Goal: Information Seeking & Learning: Find specific fact

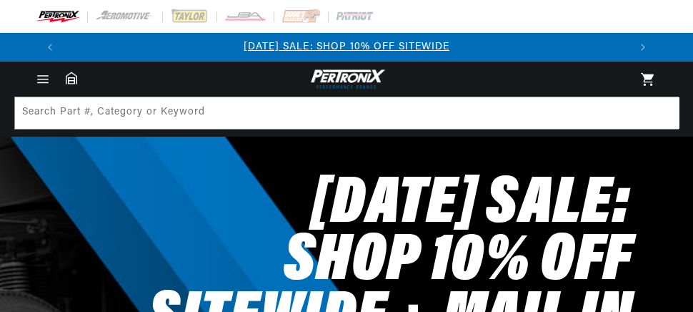
drag, startPoint x: 0, startPoint y: 0, endPoint x: 232, endPoint y: 99, distance: 252.0
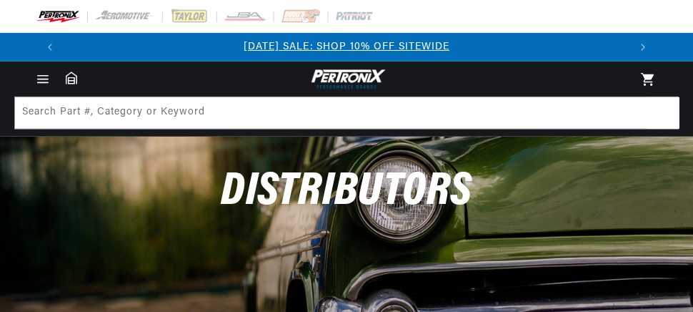
scroll to position [206, 0]
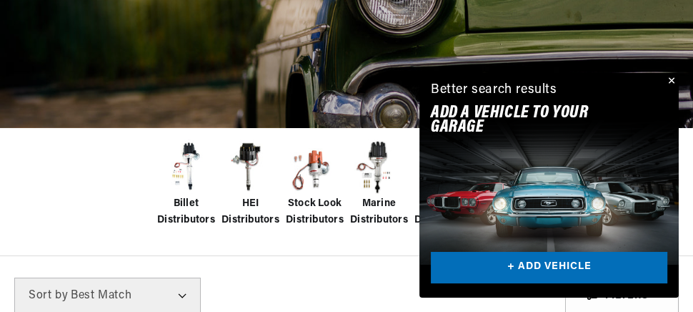
click at [99, 182] on div "Billet Distributors HEI Distributors Stock Look Distributors Marine Distributor…" at bounding box center [346, 191] width 693 height 129
click at [667, 81] on button "Close" at bounding box center [670, 81] width 17 height 17
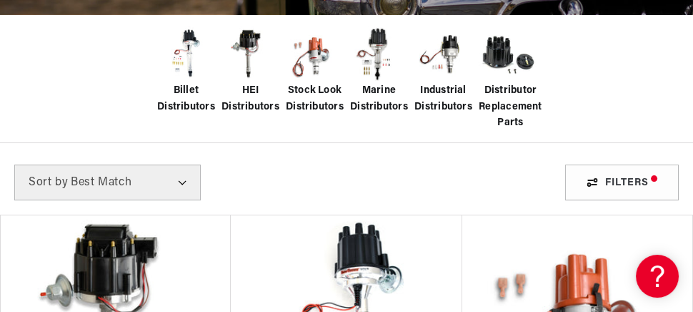
scroll to position [0, 0]
click at [186, 184] on select "Best Match Featured Name, A-Z Name, Z-A Price, Low to High Price, High to Low" at bounding box center [107, 182] width 187 height 36
select select "title"
click at [14, 164] on select "Best Match Featured Name, A-Z Name, Z-A Price, Low to High Price, High to Low" at bounding box center [107, 182] width 187 height 36
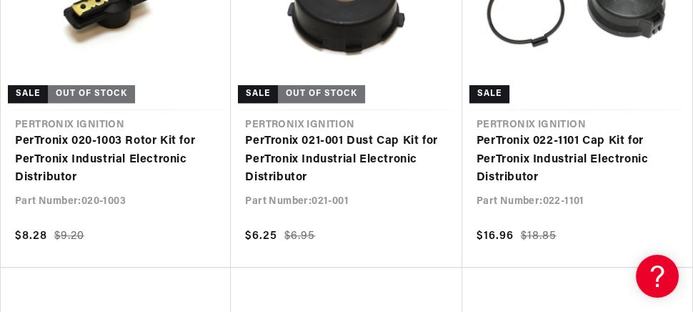
scroll to position [0, 564]
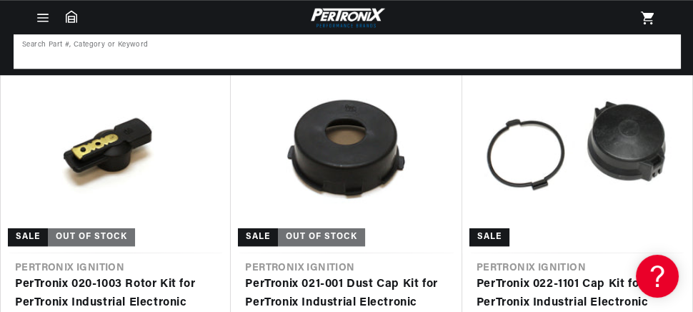
click at [242, 54] on input at bounding box center [347, 51] width 665 height 31
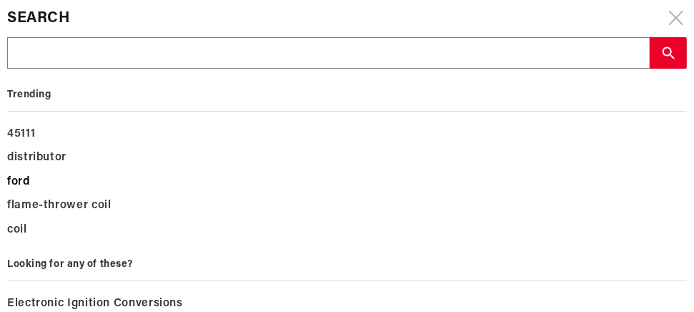
click at [32, 176] on div "ford" at bounding box center [347, 182] width 680 height 24
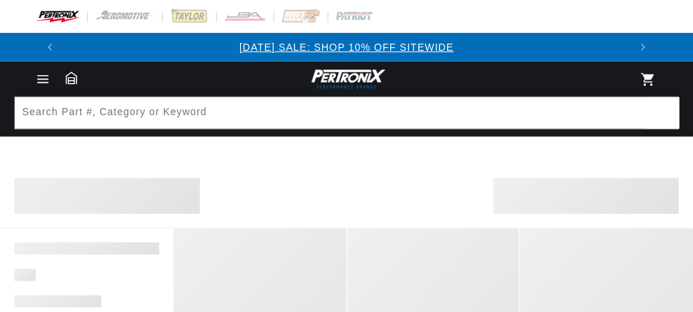
scroll to position [76, 0]
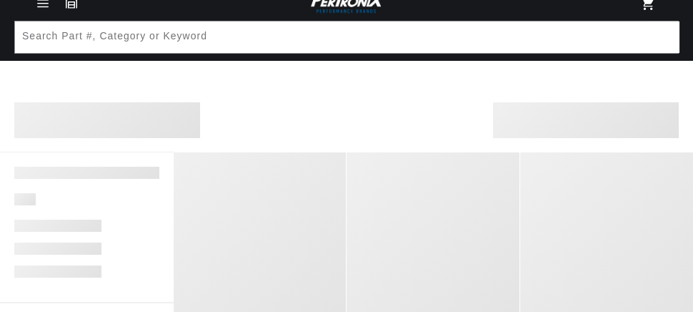
select select "title"
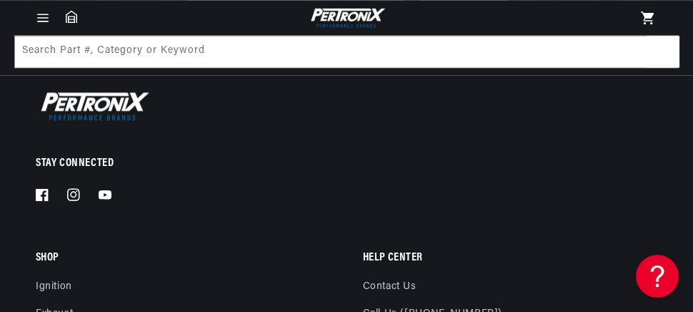
scroll to position [1916, 0]
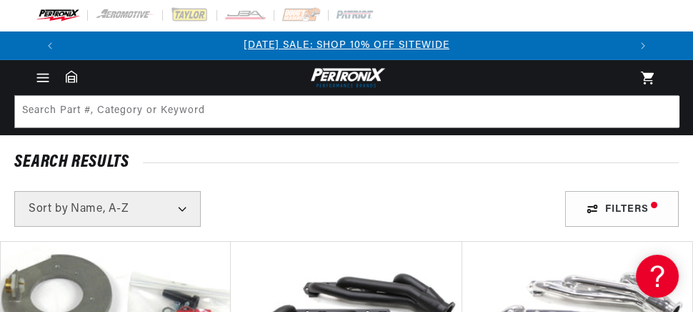
click at [41, 81] on icon "Menu" at bounding box center [42, 81] width 11 height 0
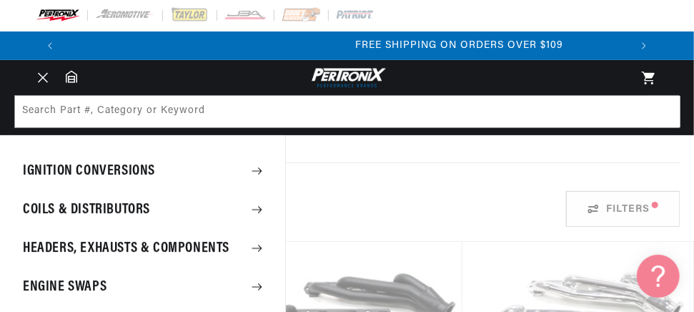
scroll to position [0, 1131]
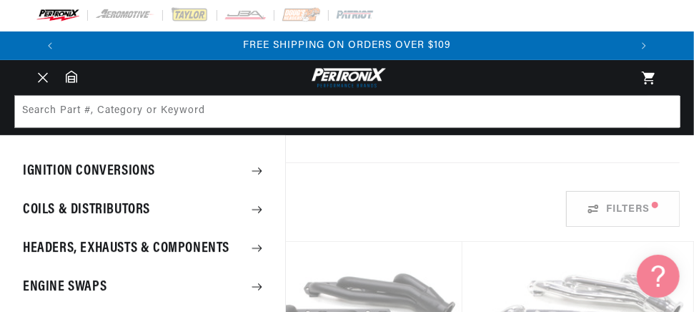
click at [44, 203] on summary "Coils & Distributors" at bounding box center [142, 209] width 285 height 37
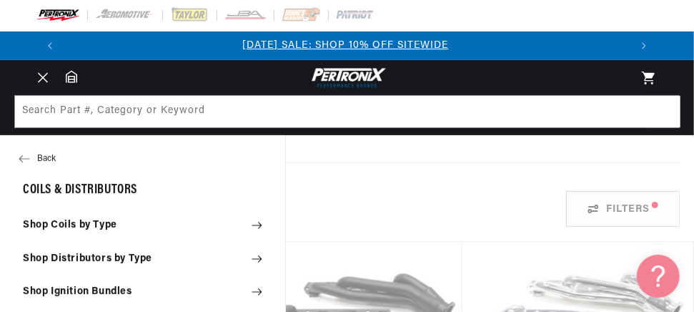
scroll to position [0, 0]
click at [117, 256] on summary "Shop Distributors by Type" at bounding box center [142, 258] width 285 height 31
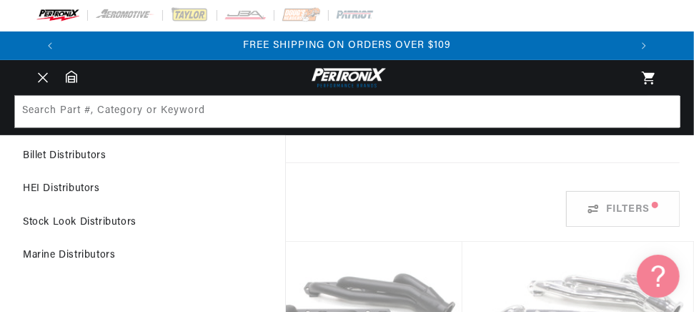
click at [112, 217] on link "Stock Look Distributors" at bounding box center [142, 222] width 285 height 31
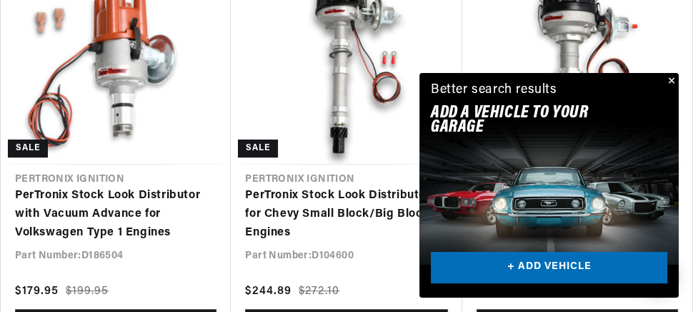
click at [665, 78] on button "Close" at bounding box center [670, 81] width 17 height 17
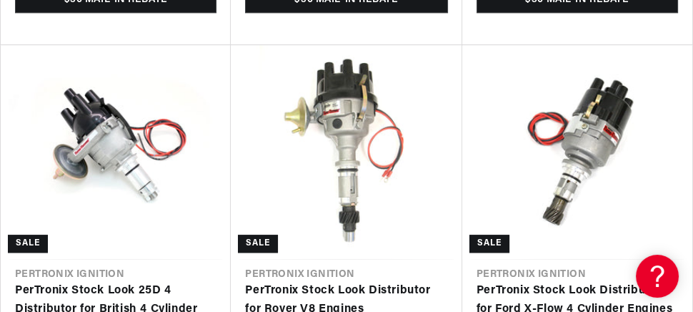
scroll to position [1745, 0]
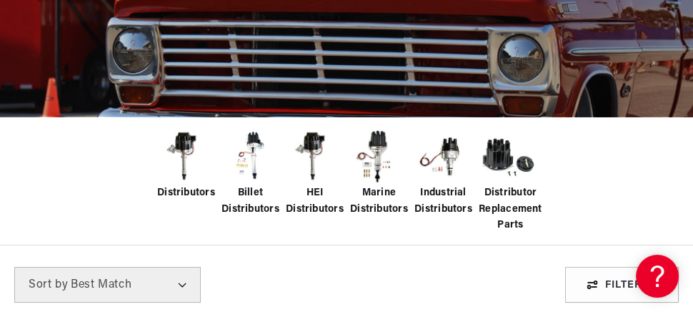
click at [189, 165] on img at bounding box center [185, 156] width 57 height 57
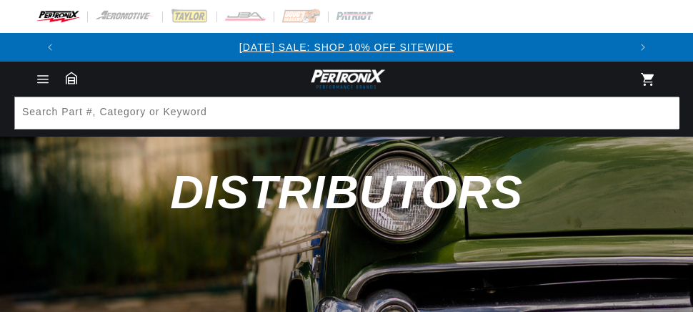
scroll to position [127, 0]
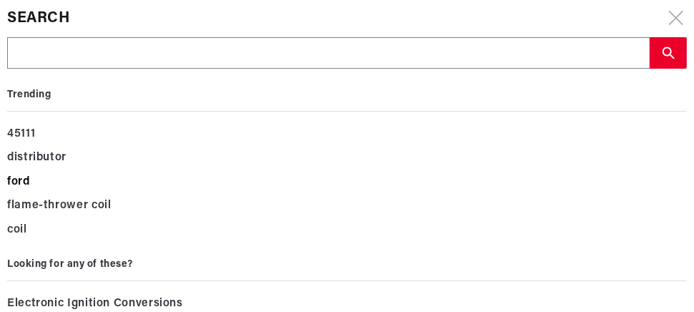
scroll to position [0, 0]
click at [22, 181] on div "ford" at bounding box center [347, 182] width 680 height 24
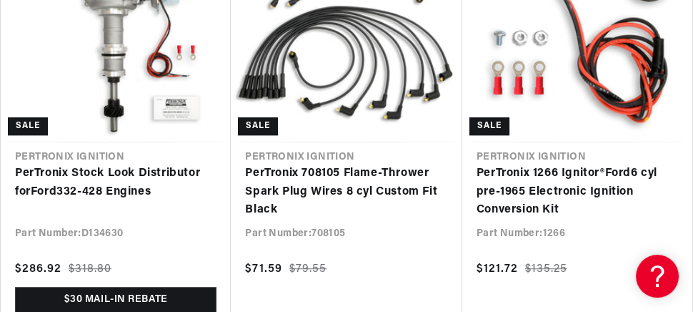
scroll to position [0, 564]
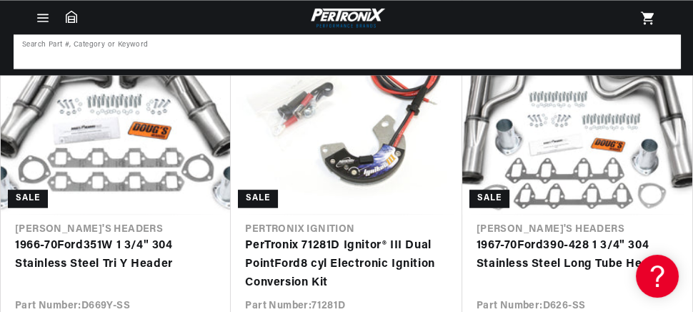
click at [297, 53] on input at bounding box center [347, 51] width 665 height 31
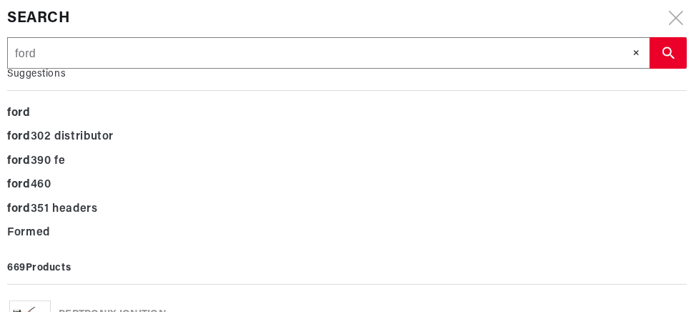
type input "ford"
type input "ford m"
type input "ford mo"
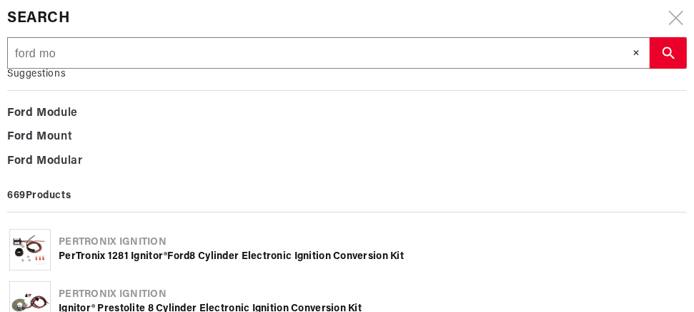
type input "ford mod"
type input "ford mode"
type input "ford model"
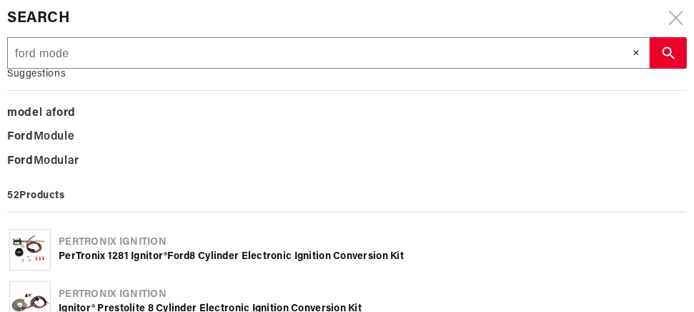
type input "ford model"
type input "ford model a"
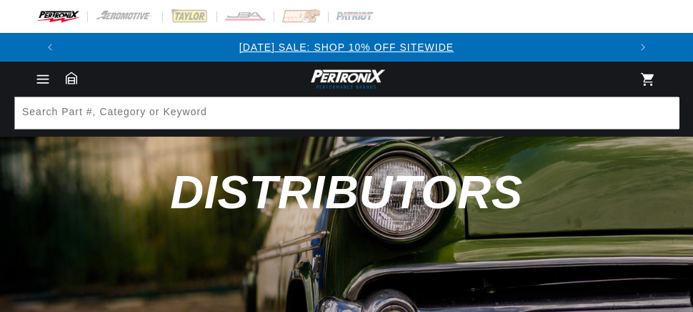
drag, startPoint x: 0, startPoint y: 0, endPoint x: 46, endPoint y: 74, distance: 87.1
click at [46, 74] on icon "Menu" at bounding box center [42, 78] width 15 height 15
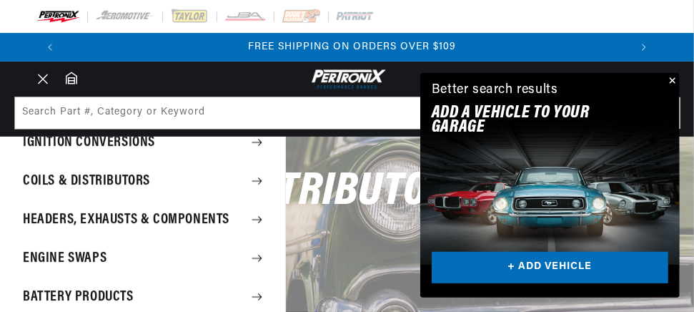
scroll to position [0, 1131]
click at [75, 253] on summary "Engine Swaps" at bounding box center [142, 257] width 285 height 37
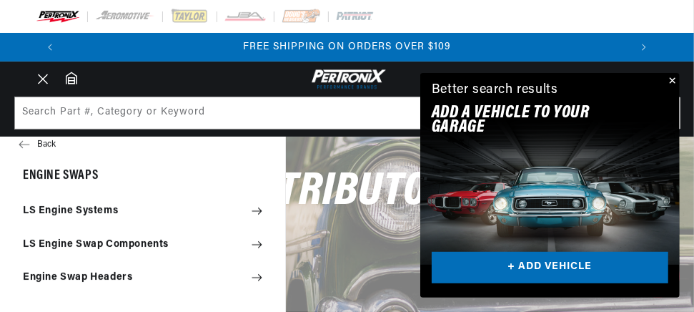
scroll to position [0, 0]
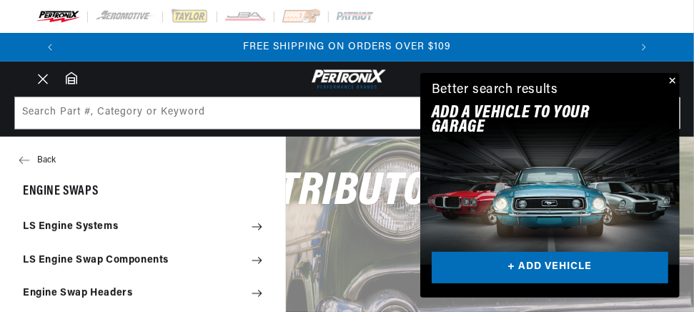
click at [46, 155] on button "Back" at bounding box center [142, 160] width 285 height 29
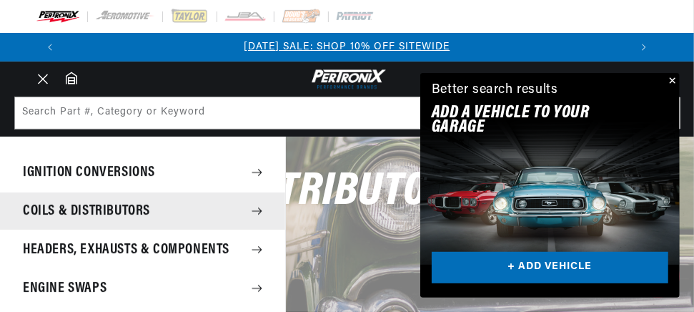
click at [84, 201] on summary "Coils & Distributors" at bounding box center [142, 210] width 285 height 37
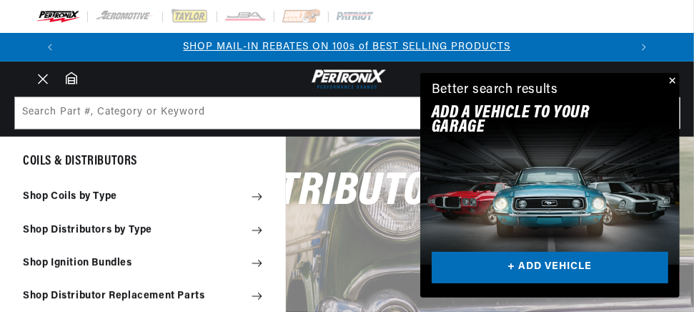
scroll to position [31, 0]
click at [113, 190] on summary "Shop Coils by Type" at bounding box center [142, 195] width 285 height 31
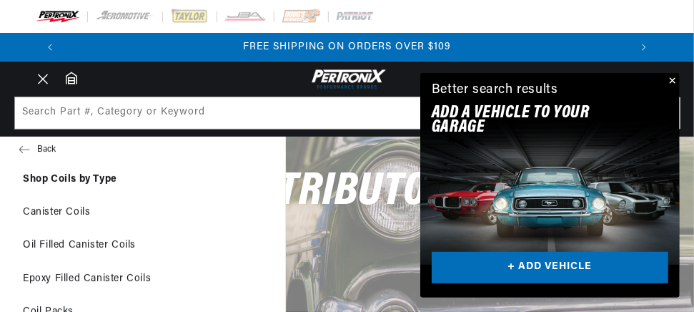
scroll to position [11, 0]
click at [29, 146] on icon at bounding box center [24, 149] width 11 height 11
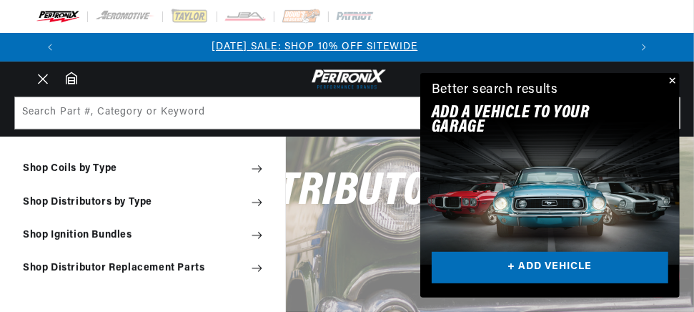
scroll to position [0, 0]
drag, startPoint x: 153, startPoint y: 174, endPoint x: 104, endPoint y: 266, distance: 104.2
click at [104, 266] on summary "Shop Distributor Replacement Parts" at bounding box center [142, 267] width 285 height 31
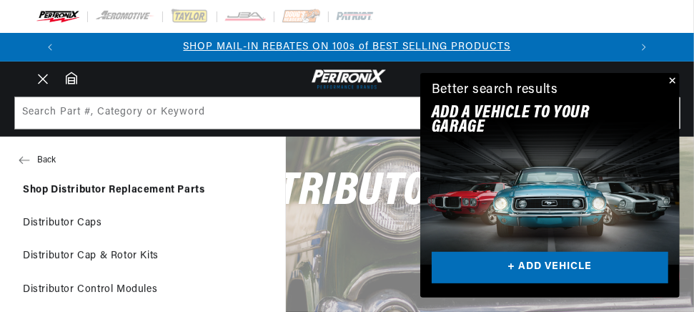
click at [39, 154] on button "Back" at bounding box center [142, 160] width 285 height 29
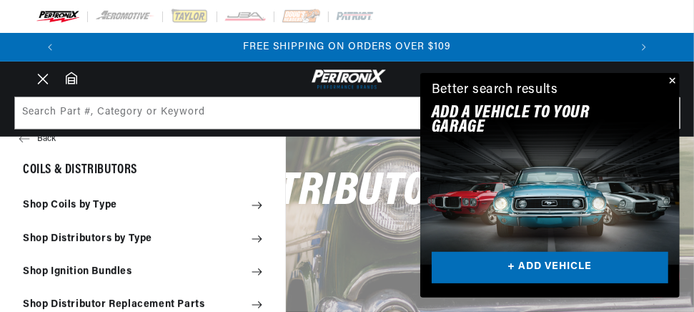
click at [39, 84] on icon "Menu" at bounding box center [43, 79] width 11 height 11
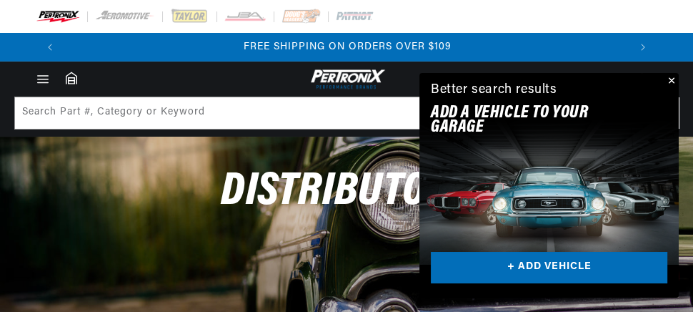
click at [56, 10] on img at bounding box center [58, 17] width 44 height 16
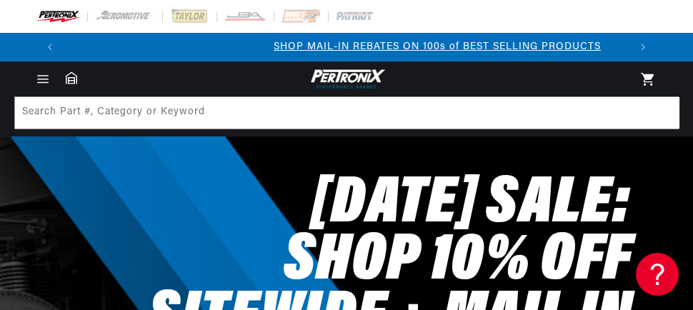
scroll to position [0, 564]
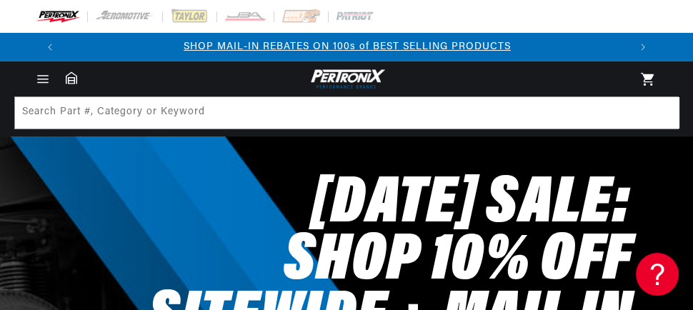
click at [70, 78] on icon at bounding box center [71, 77] width 11 height 13
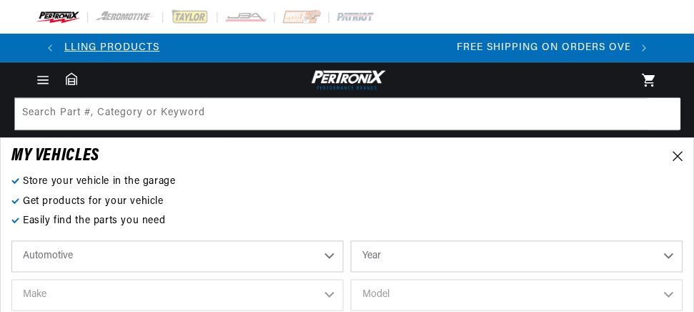
scroll to position [0, 1129]
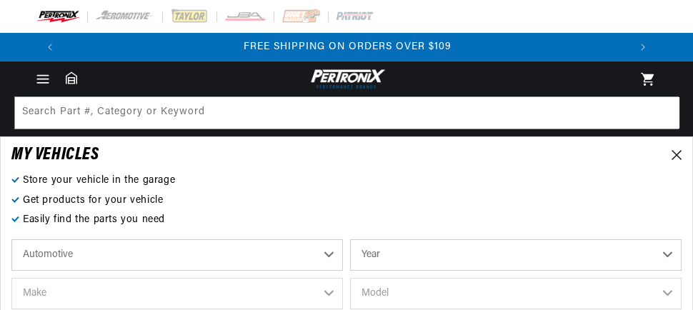
click at [45, 77] on icon "Menu" at bounding box center [42, 78] width 15 height 15
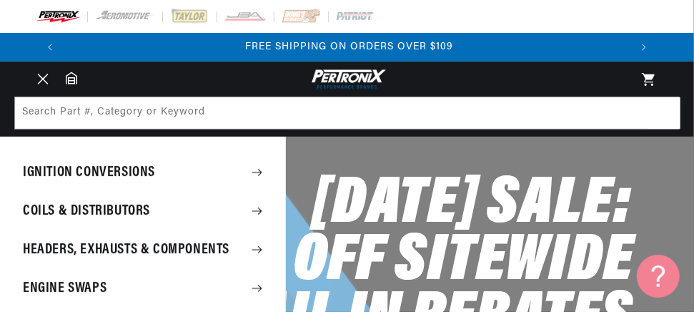
scroll to position [0, 1131]
click at [101, 174] on summary "Ignition Conversions" at bounding box center [142, 172] width 285 height 37
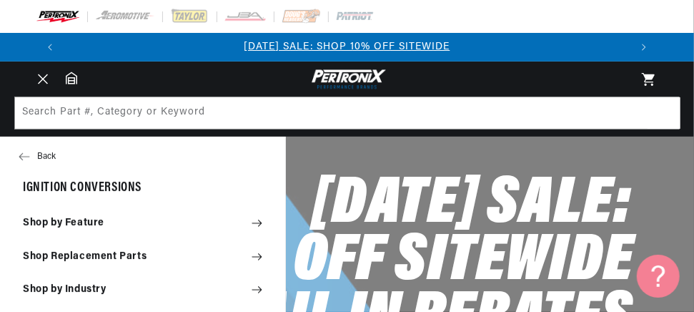
scroll to position [0, 0]
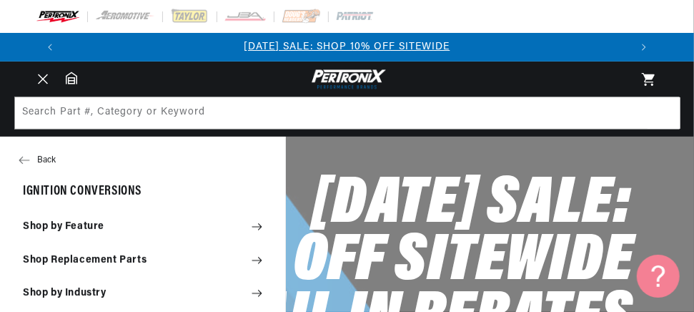
click at [45, 159] on button "Back" at bounding box center [142, 160] width 285 height 29
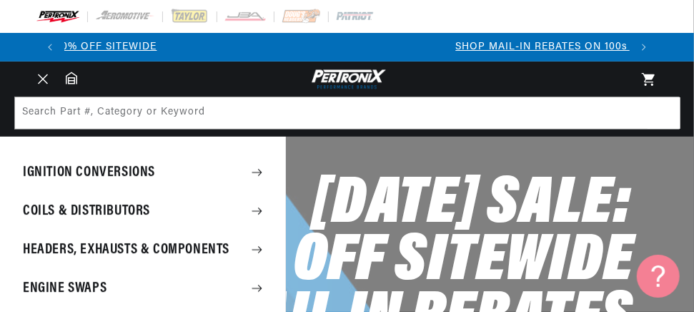
click at [71, 211] on summary "Coils & Distributors" at bounding box center [142, 210] width 285 height 37
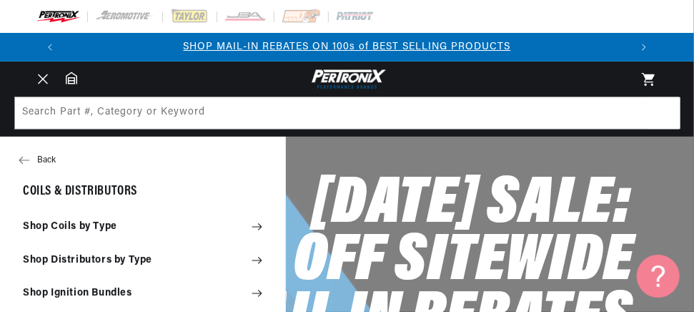
click at [41, 152] on button "Back" at bounding box center [142, 160] width 285 height 29
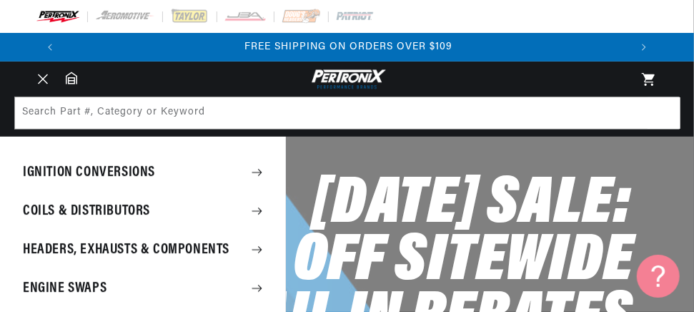
scroll to position [0, 1131]
click at [337, 68] on img at bounding box center [347, 79] width 79 height 24
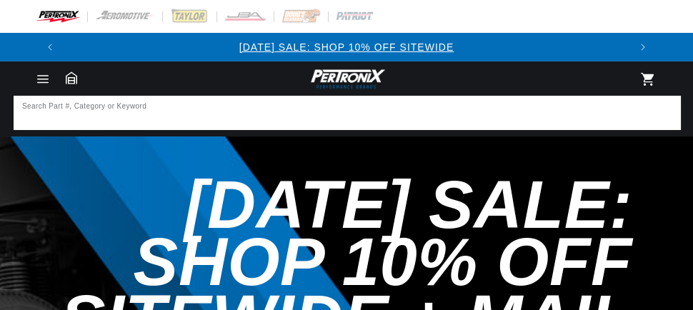
click at [303, 111] on input at bounding box center [347, 112] width 665 height 31
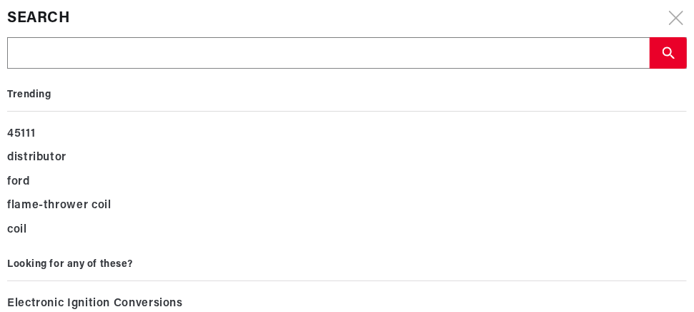
type input "M"
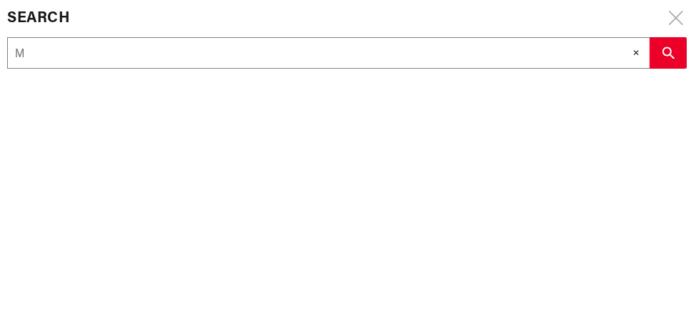
scroll to position [0, 565]
type input "Mo"
type input "Mod"
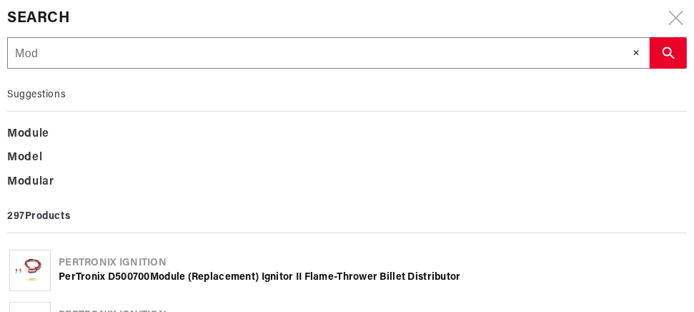
type input "Mode"
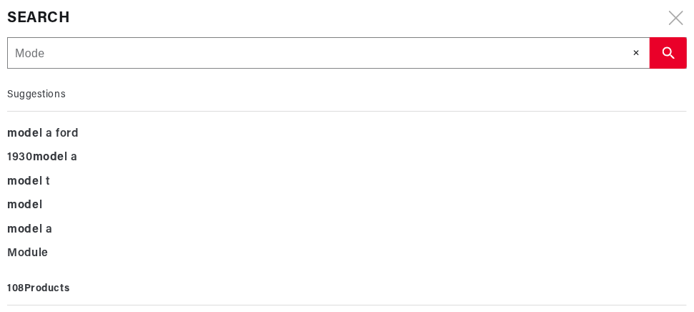
type input "Model"
type input "Model a"
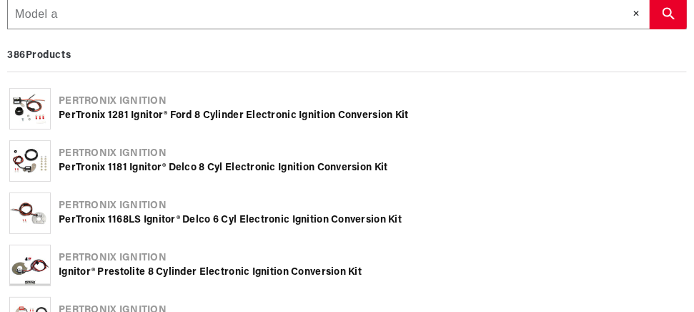
scroll to position [0, 0]
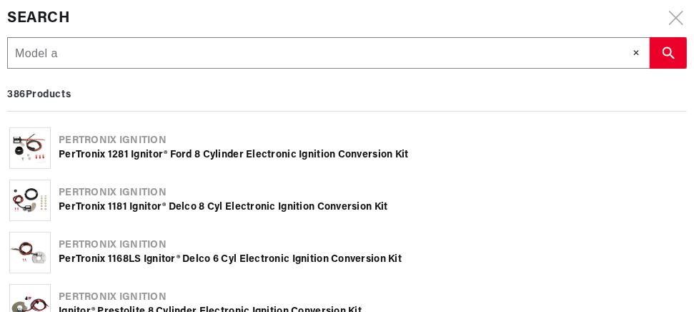
type input "Model a"
click at [665, 55] on use "search button" at bounding box center [669, 53] width 12 height 12
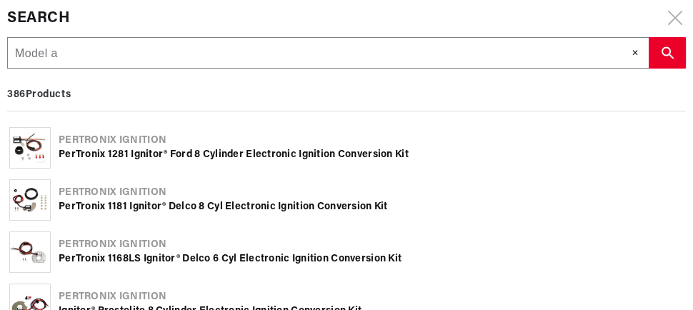
scroll to position [0, 46]
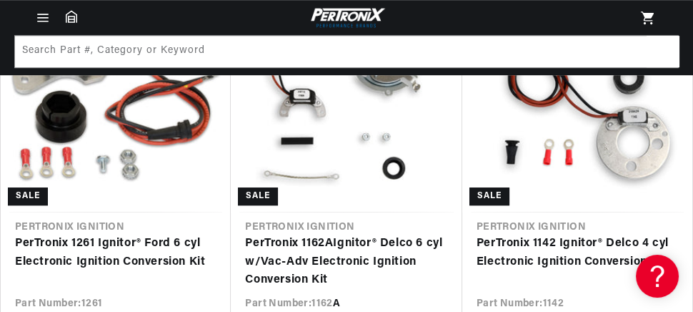
scroll to position [1062, 0]
